Goal: Task Accomplishment & Management: Manage account settings

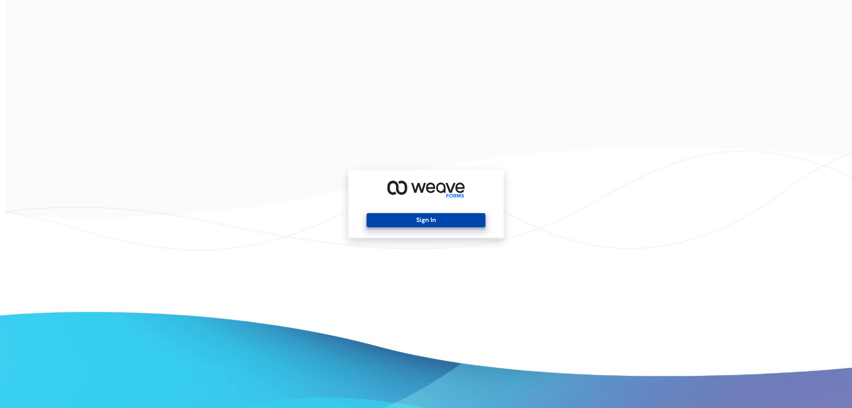
click at [432, 218] on button "Sign In" at bounding box center [425, 220] width 118 height 14
